Goal: Transaction & Acquisition: Purchase product/service

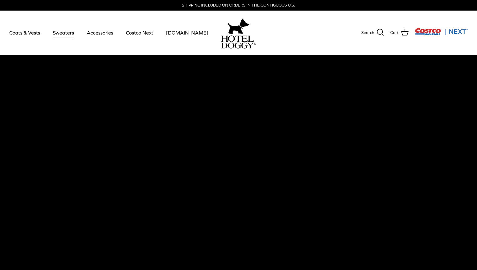
click at [62, 34] on link "Sweaters" at bounding box center [63, 32] width 32 height 21
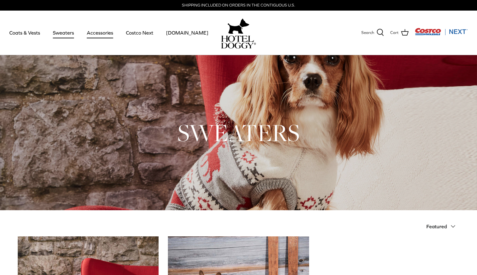
click at [95, 35] on link "Accessories" at bounding box center [100, 32] width 38 height 21
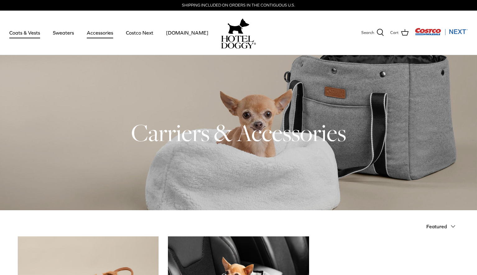
click at [22, 34] on link "Coats & Vests" at bounding box center [25, 32] width 42 height 21
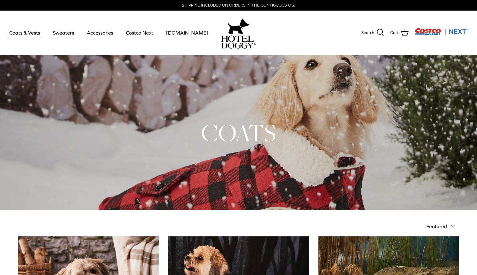
click at [451, 30] on img "Costco Next" at bounding box center [441, 32] width 53 height 8
